Goal: Find specific page/section: Find specific page/section

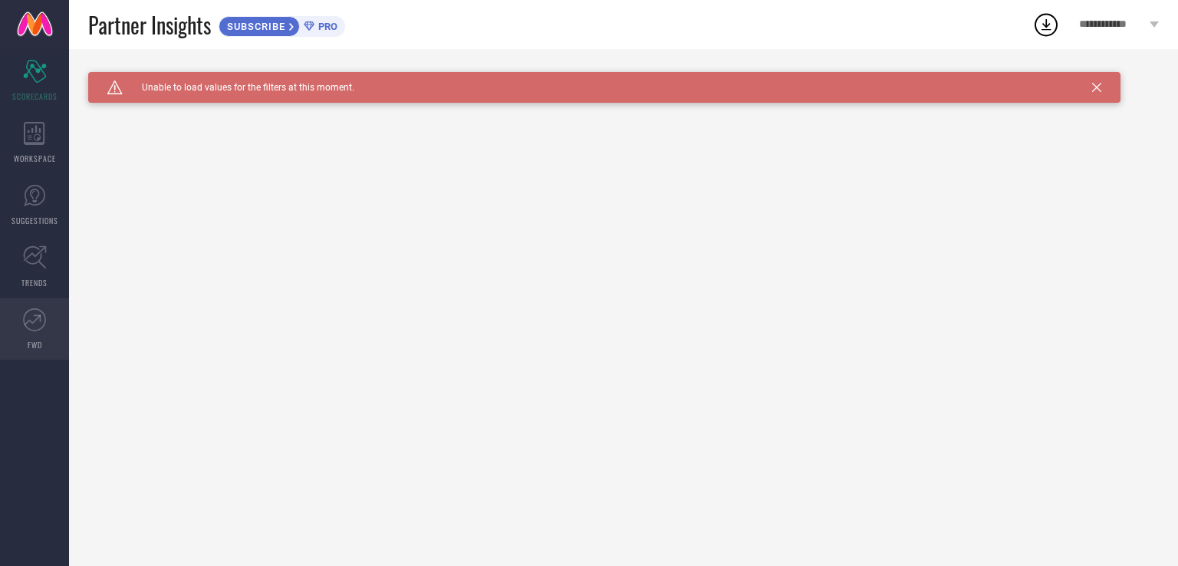
click at [32, 304] on link "FWD" at bounding box center [34, 328] width 69 height 61
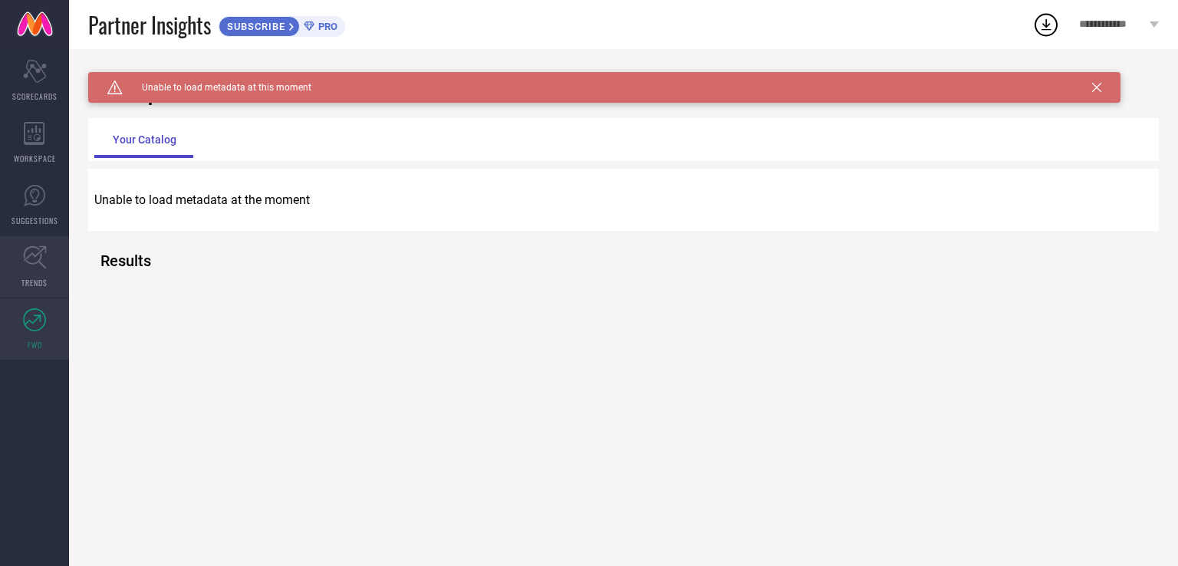
click at [48, 284] on link "TRENDS" at bounding box center [34, 266] width 69 height 61
